Goal: Register for event/course

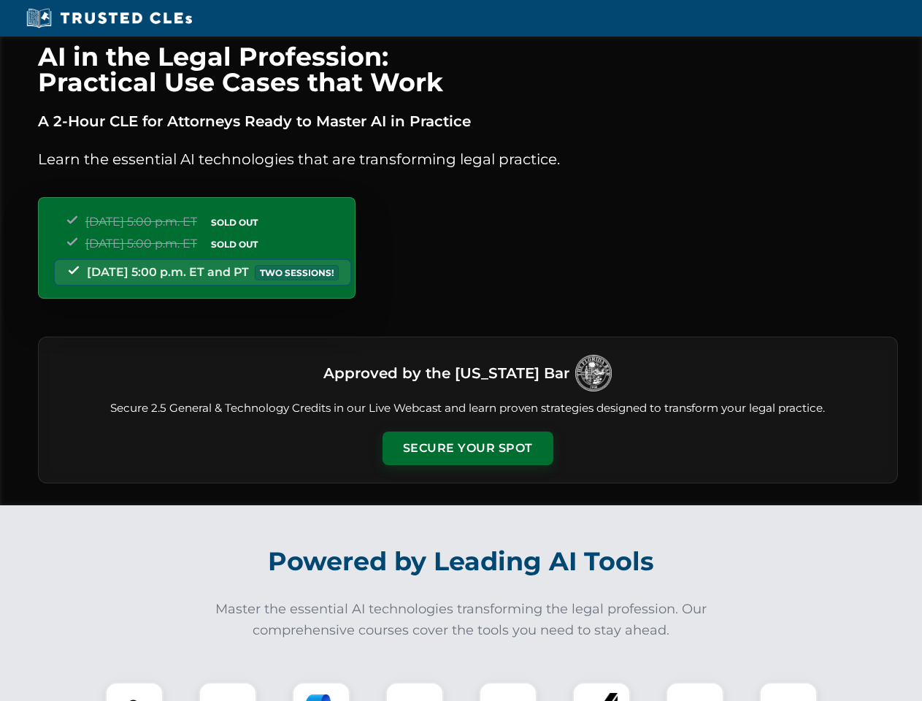
click at [467, 448] on button "Secure Your Spot" at bounding box center [468, 449] width 171 height 34
click at [134, 691] on img at bounding box center [134, 711] width 42 height 42
